Goal: Task Accomplishment & Management: Manage account settings

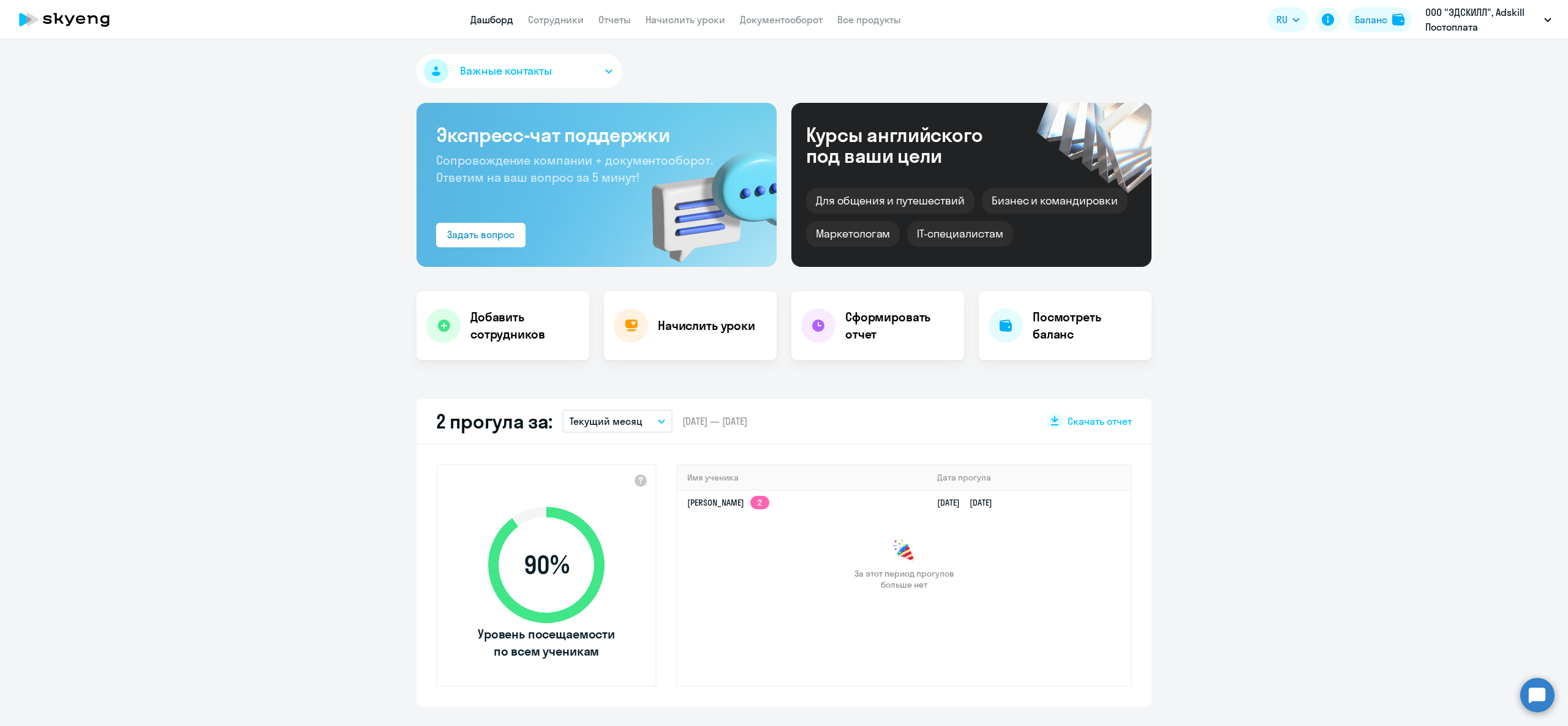
select select "30"
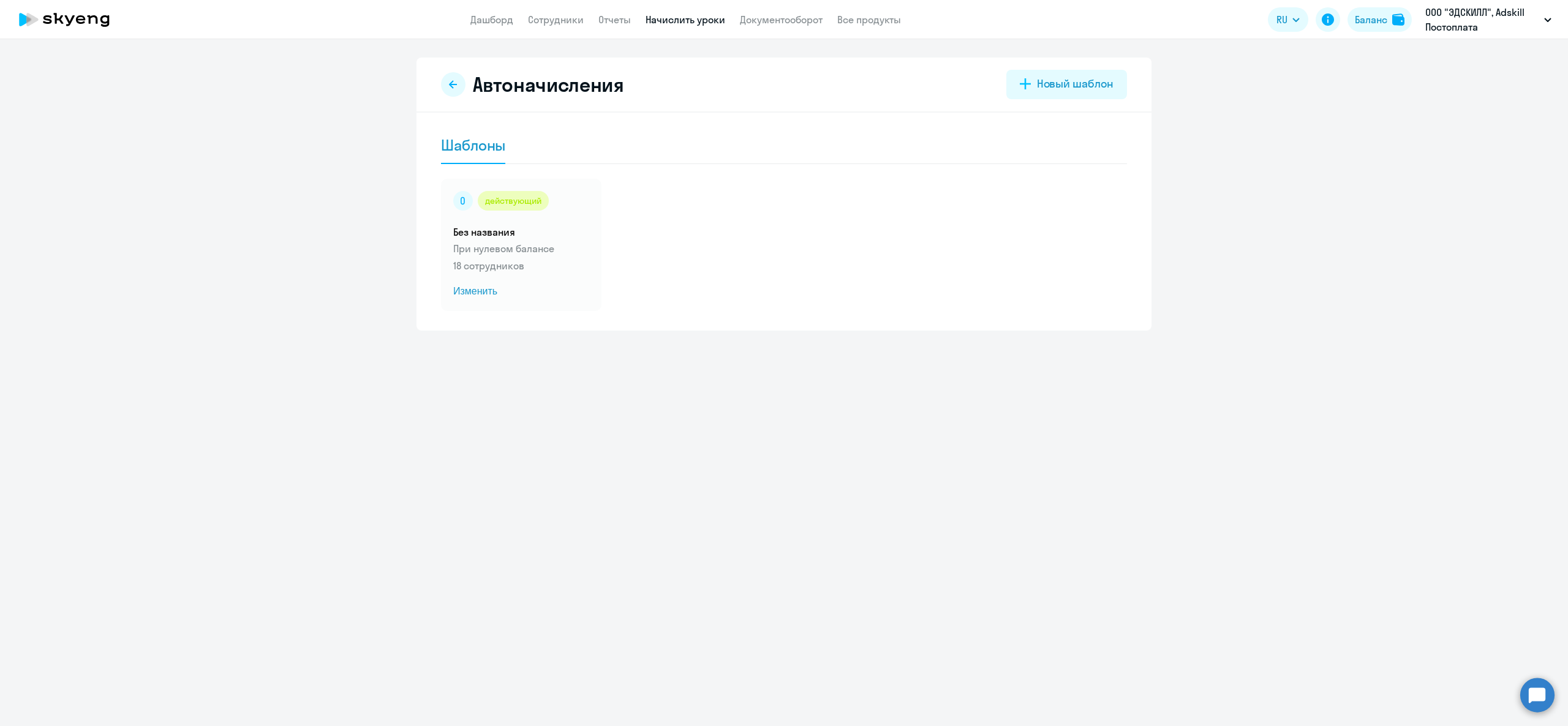
click at [703, 27] on app-header "Дашборд Сотрудники Отчеты Начислить уроки Документооборот Все продукты Дашборд …" at bounding box center [784, 20] width 1568 height 39
click at [704, 17] on link "Начислить уроки" at bounding box center [686, 20] width 80 height 13
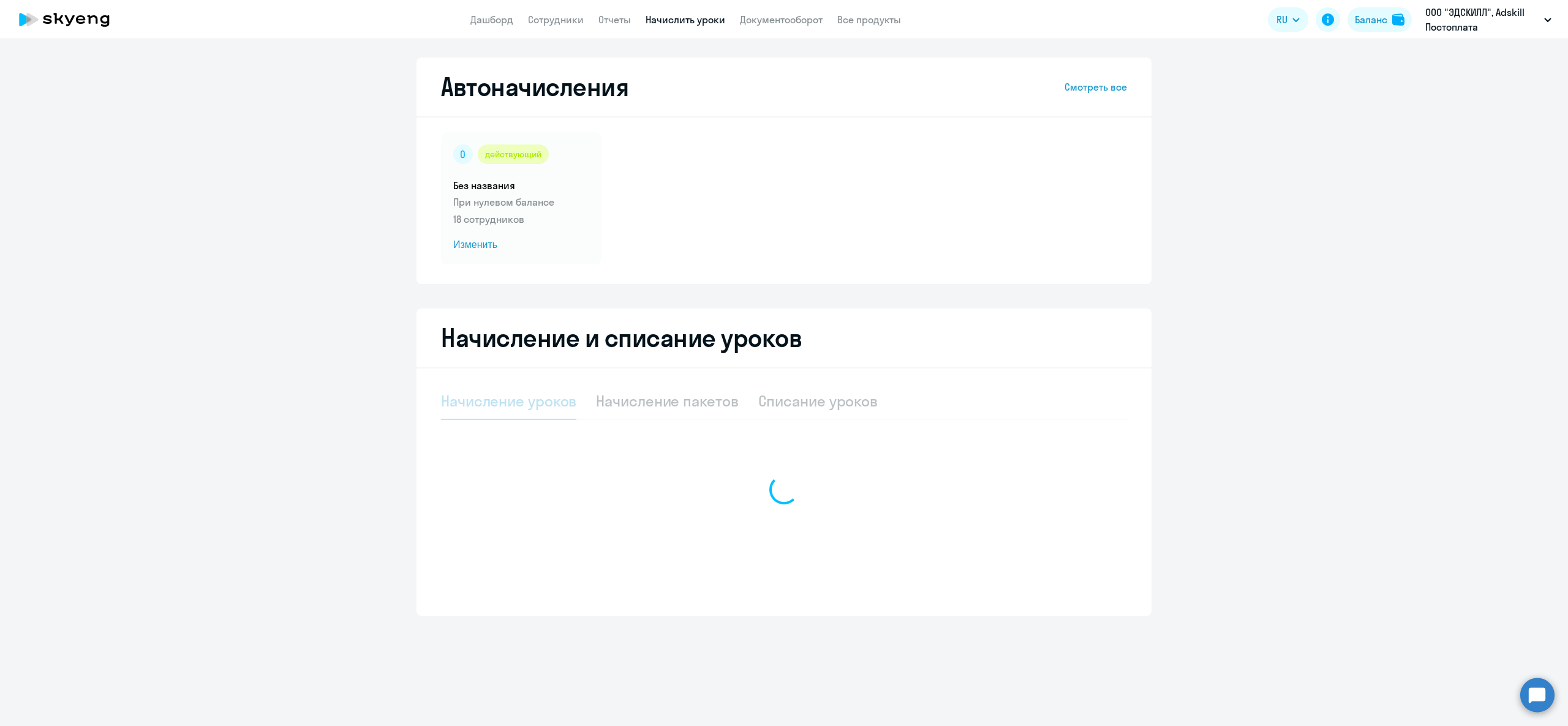
select select "10"
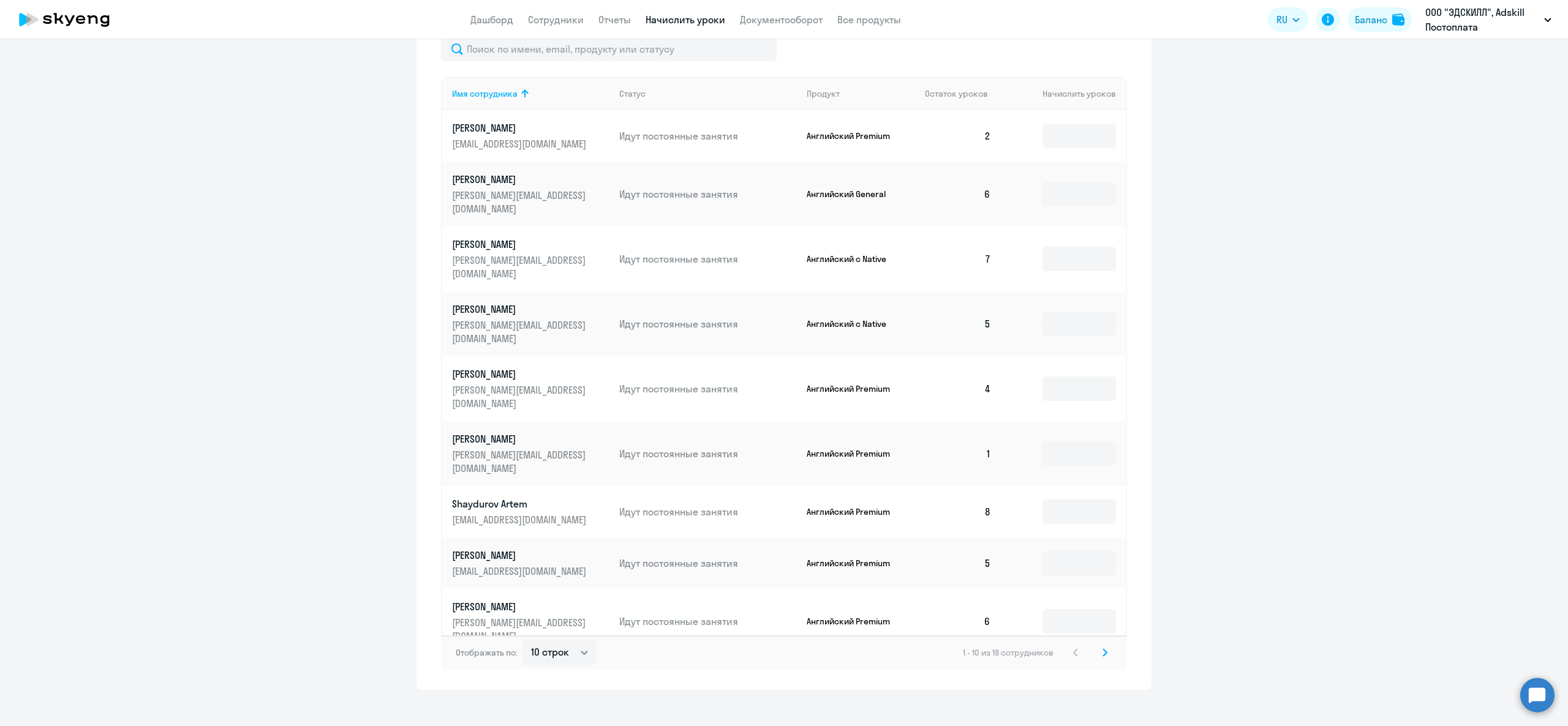
scroll to position [478, 0]
click at [1097, 646] on svg-icon at bounding box center [1104, 652] width 15 height 15
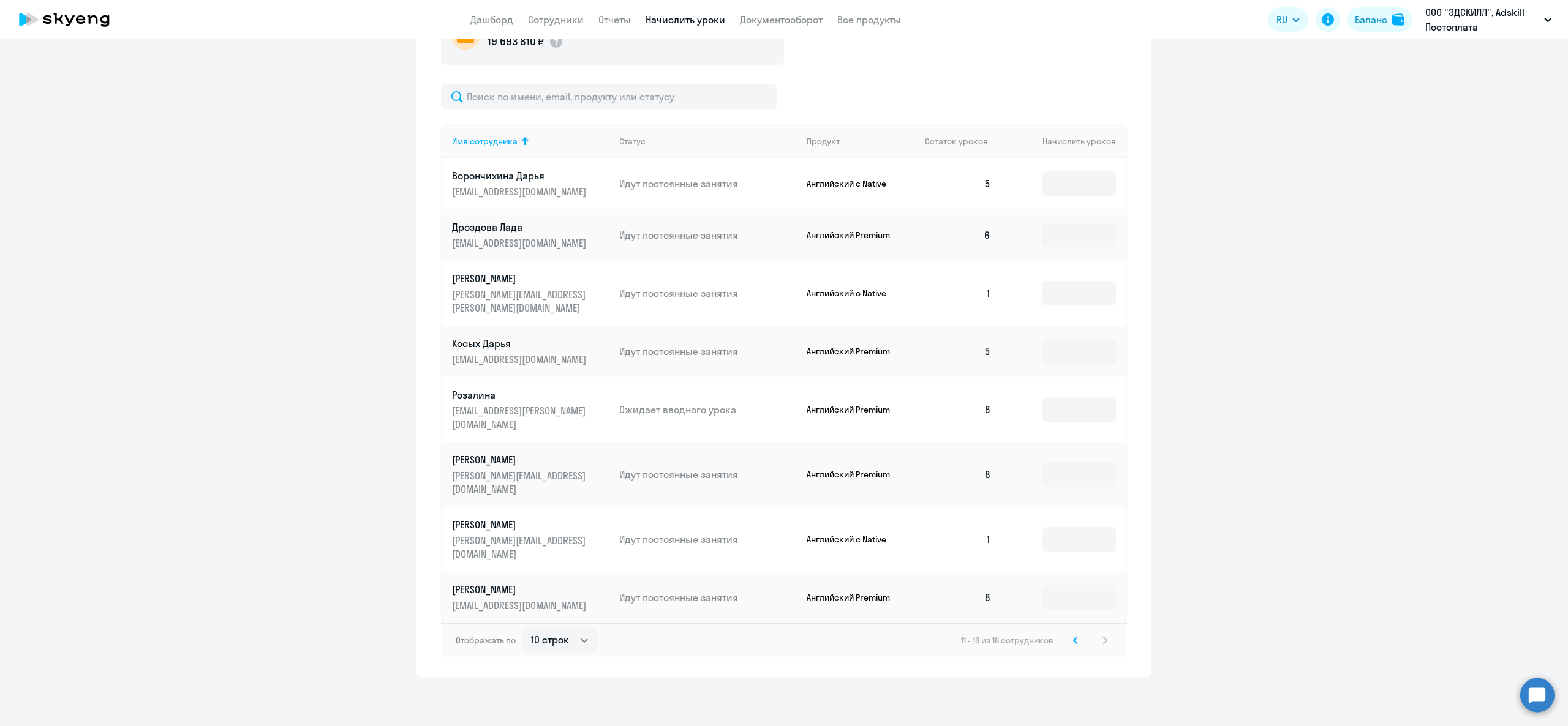
scroll to position [376, 0]
